Goal: Find specific page/section: Find specific page/section

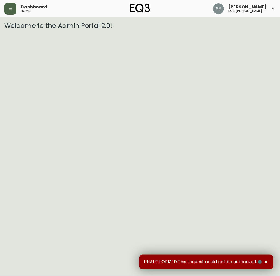
click at [9, 7] on icon "button" at bounding box center [10, 9] width 4 height 4
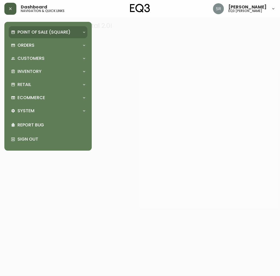
click at [43, 38] on div "Point of Sale (Square)" at bounding box center [48, 32] width 79 height 12
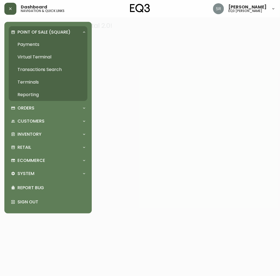
click at [36, 46] on link "Payments" at bounding box center [48, 44] width 79 height 13
